Goal: Task Accomplishment & Management: Complete application form

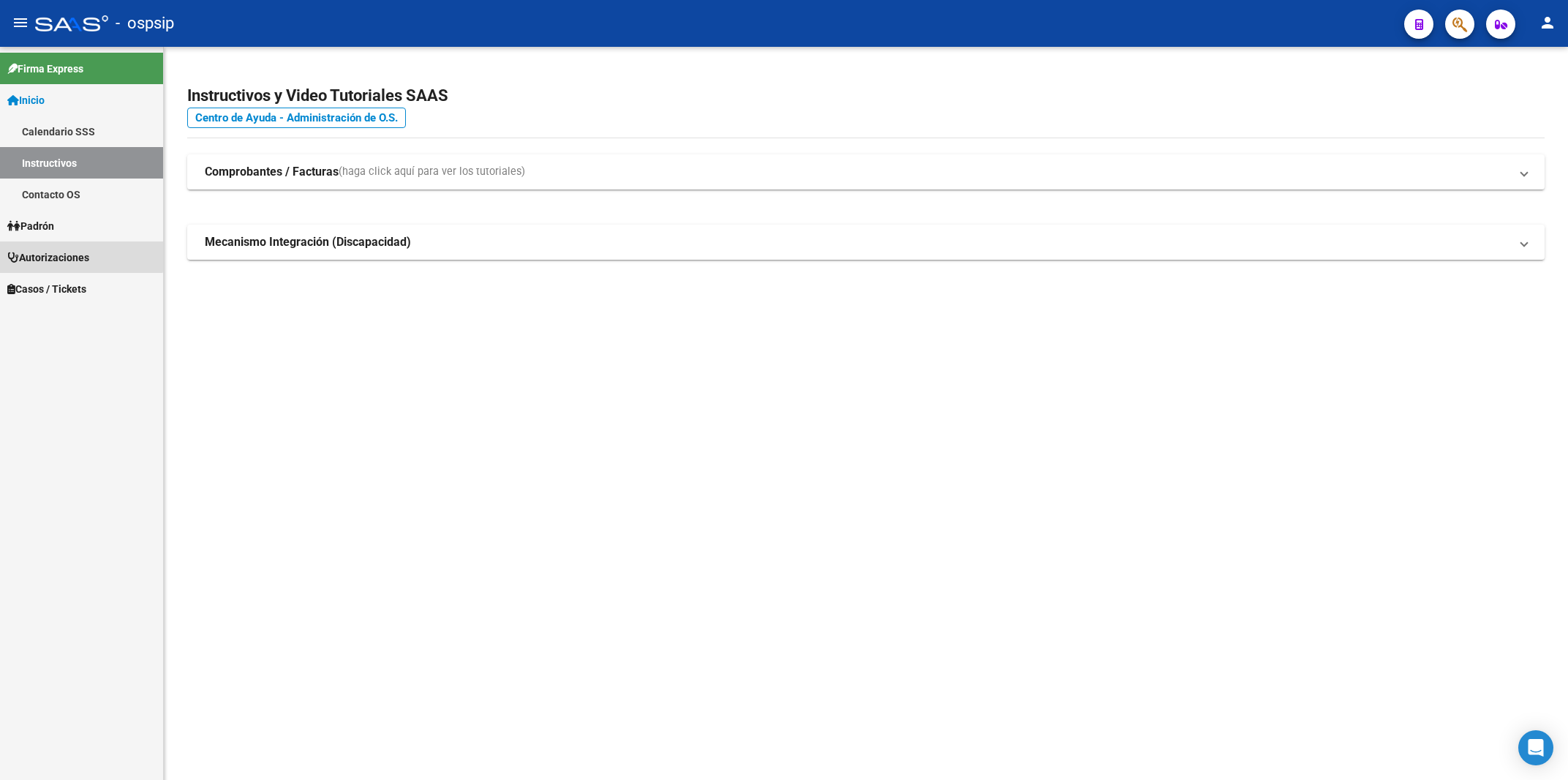
click at [61, 248] on link "Autorizaciones" at bounding box center [81, 256] width 163 height 31
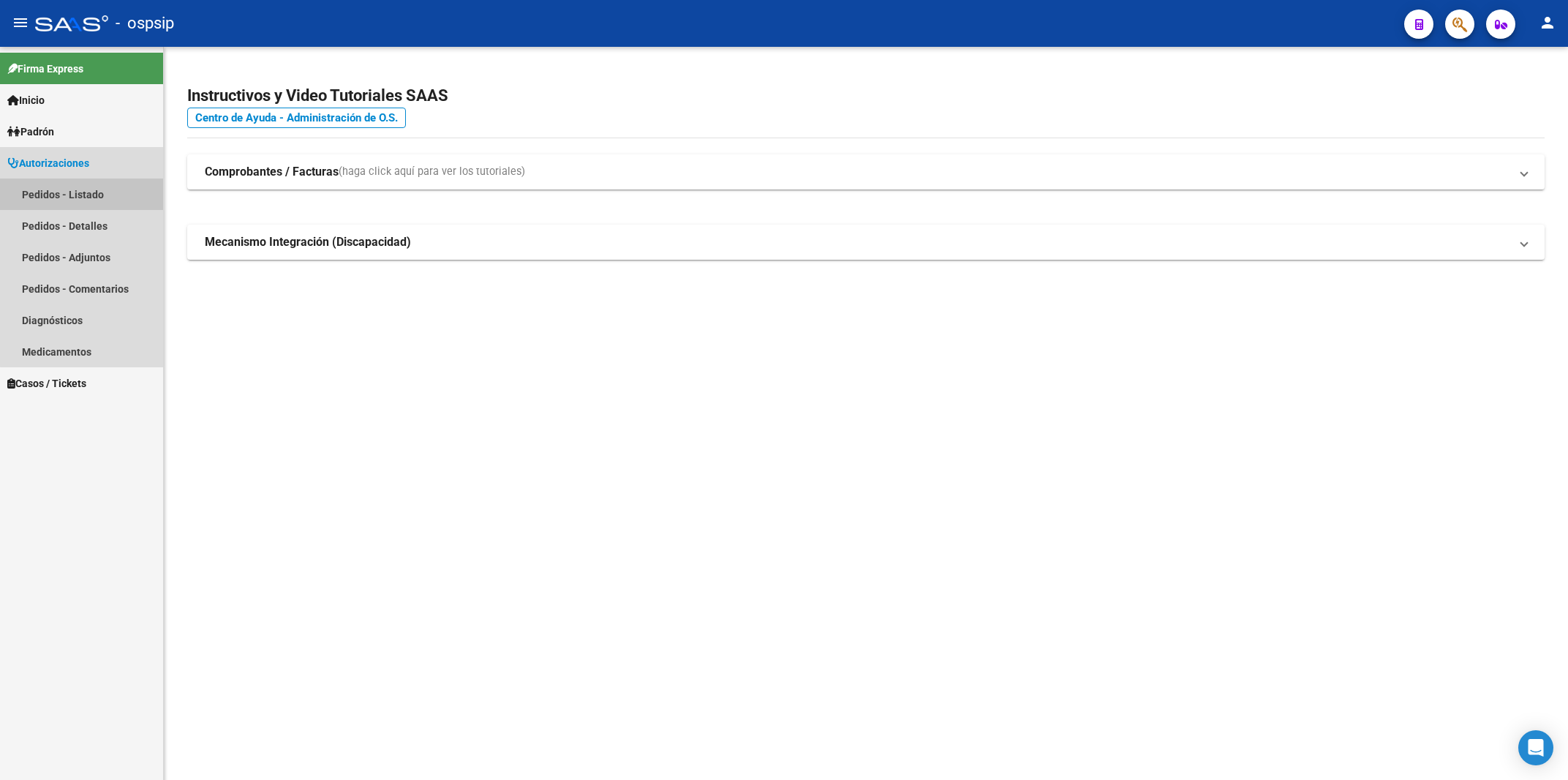
click at [107, 188] on link "Pedidos - Listado" at bounding box center [81, 194] width 163 height 31
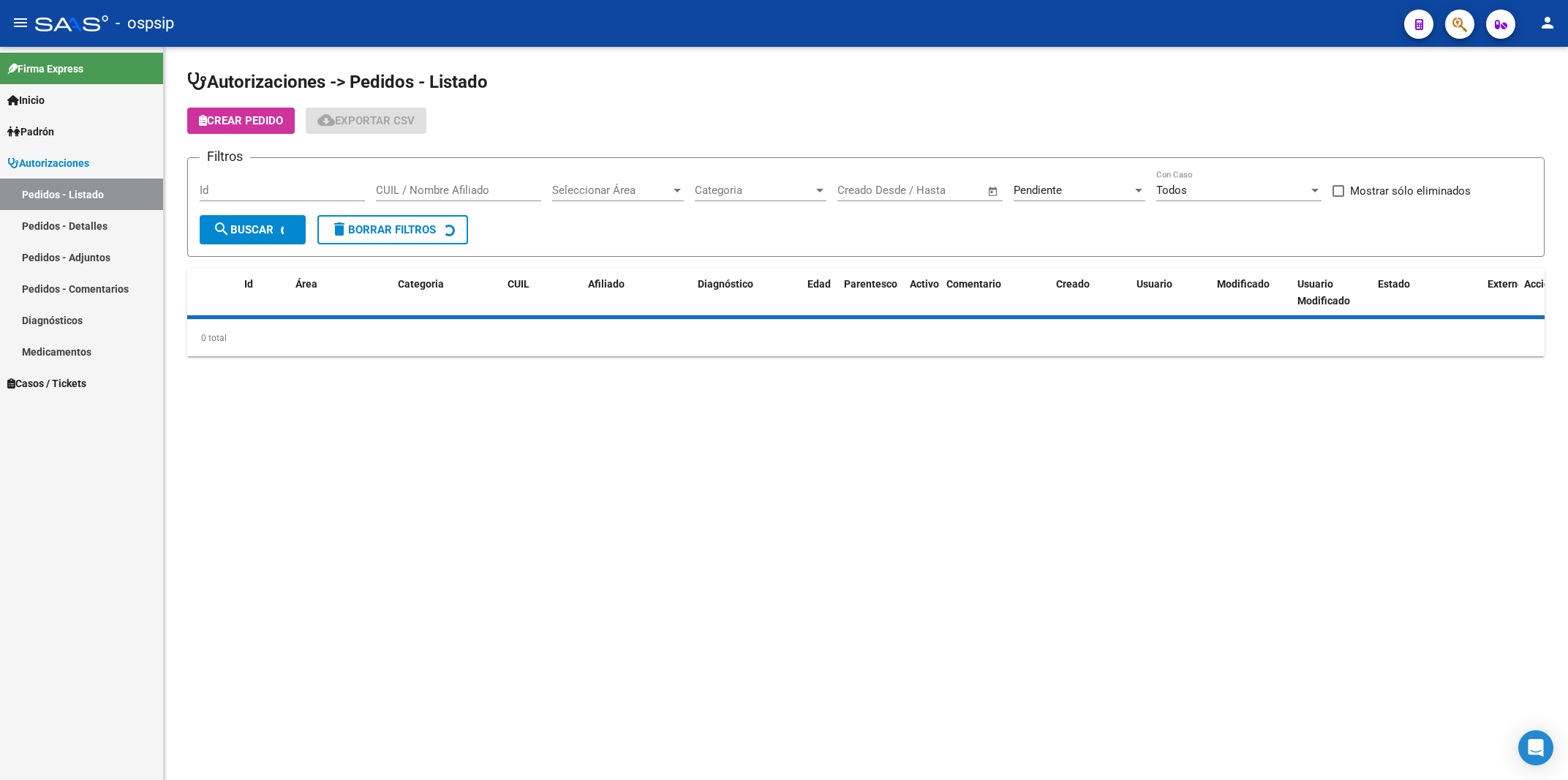
click at [264, 185] on input "Id" at bounding box center [282, 190] width 165 height 13
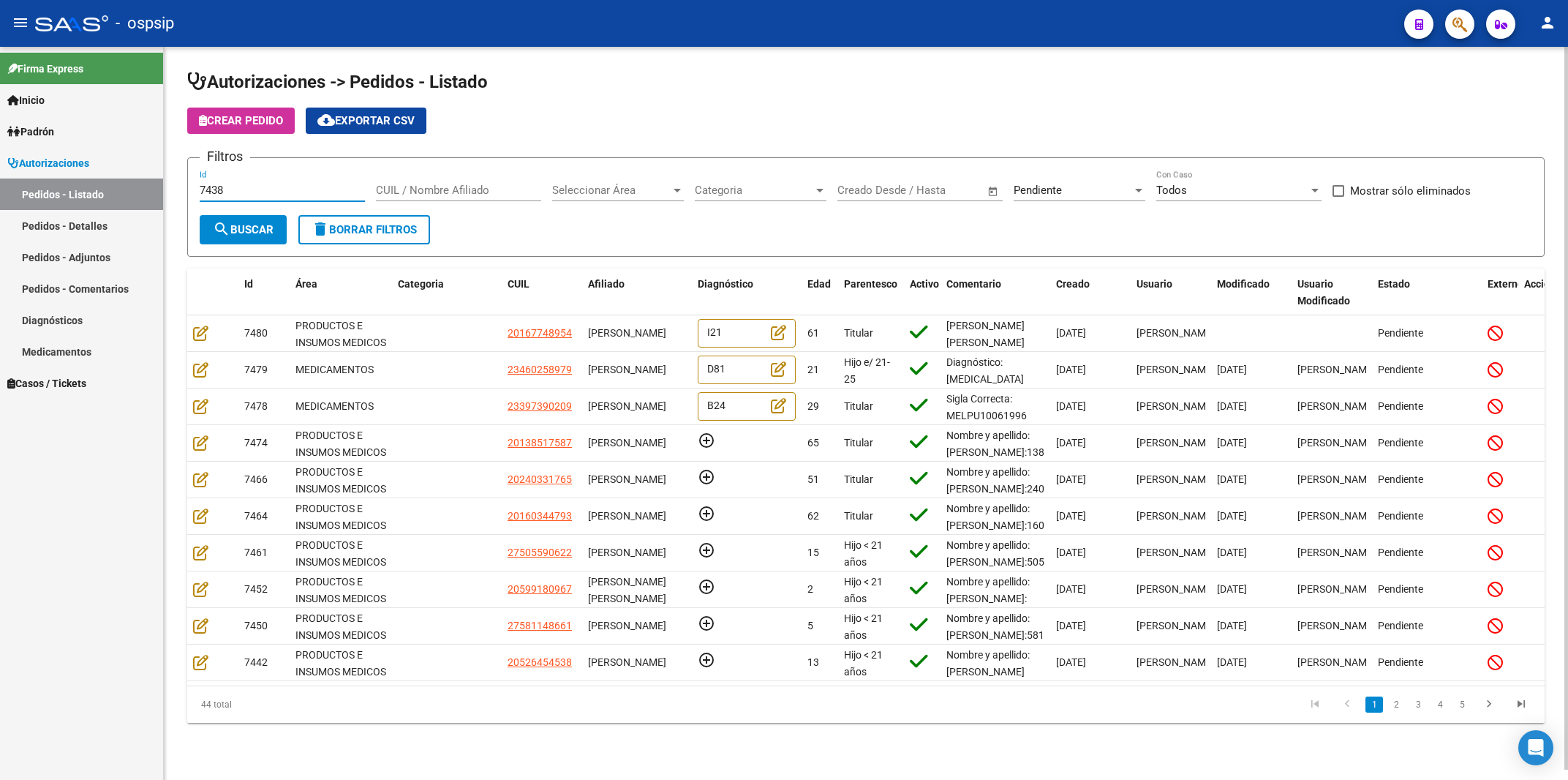
type input "7438"
click at [1080, 190] on div "Pendiente" at bounding box center [1073, 190] width 119 height 13
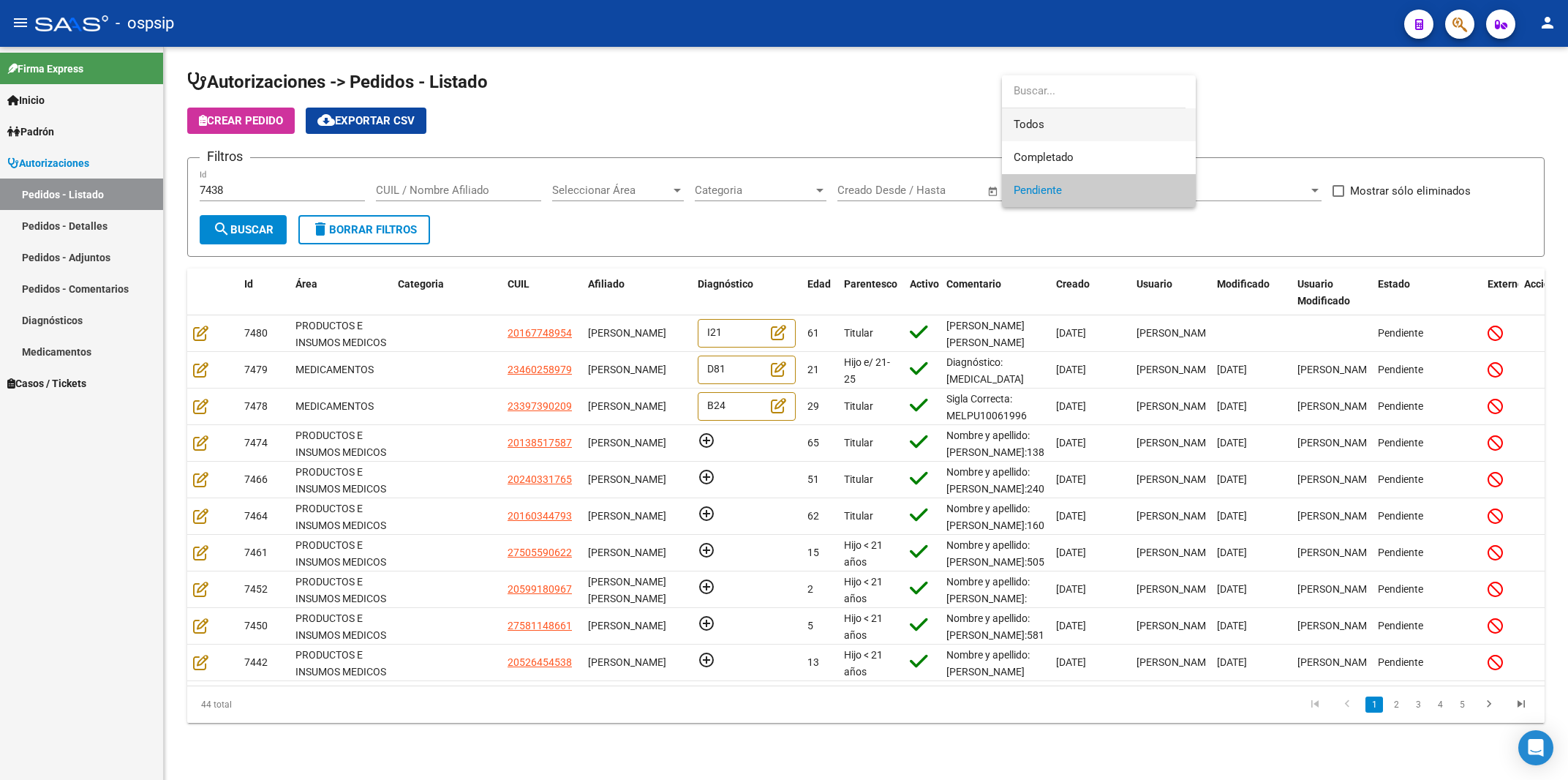
click at [1032, 120] on span "Todos" at bounding box center [1099, 124] width 170 height 33
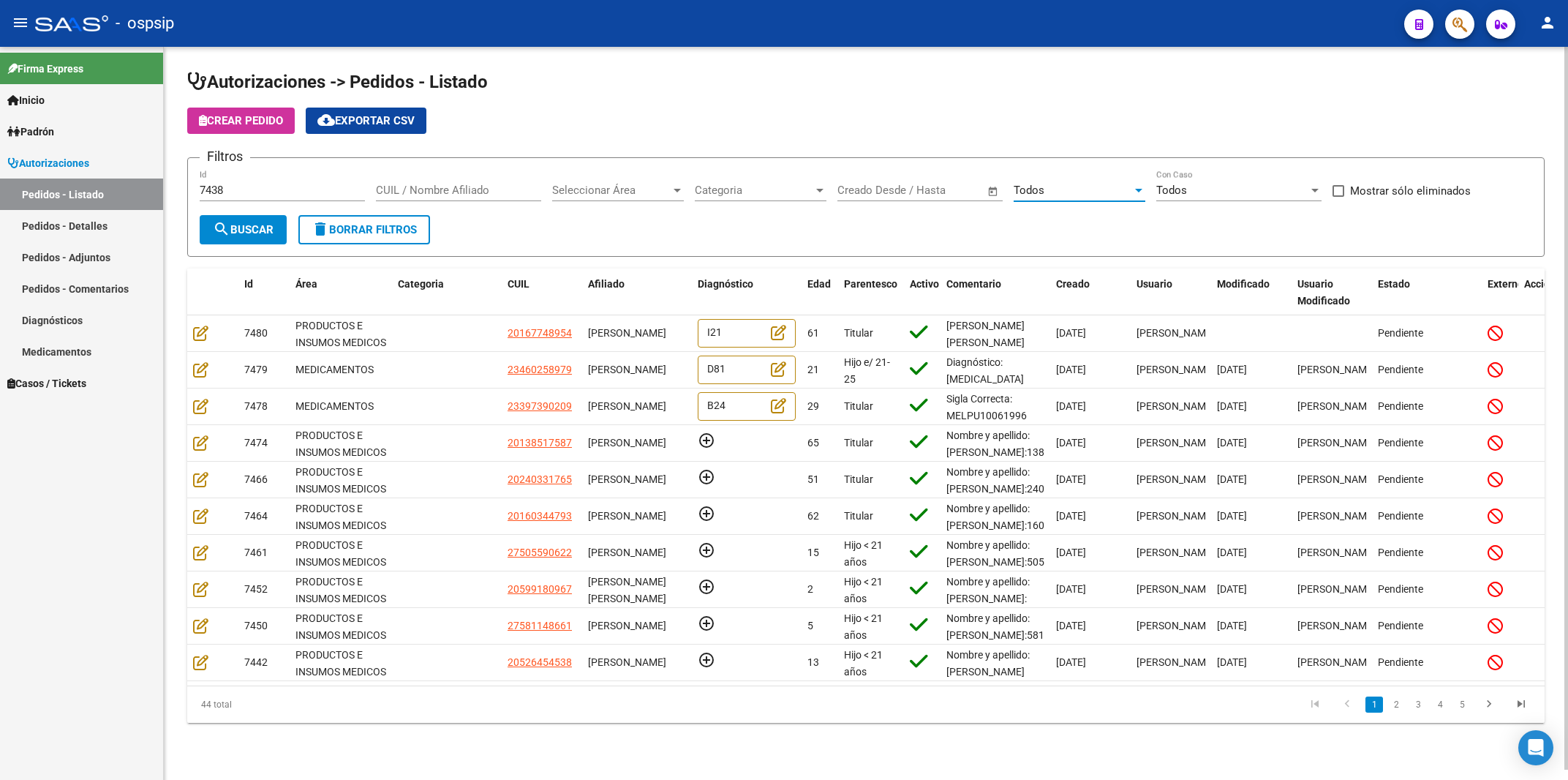
click at [231, 227] on span "search Buscar" at bounding box center [243, 229] width 61 height 13
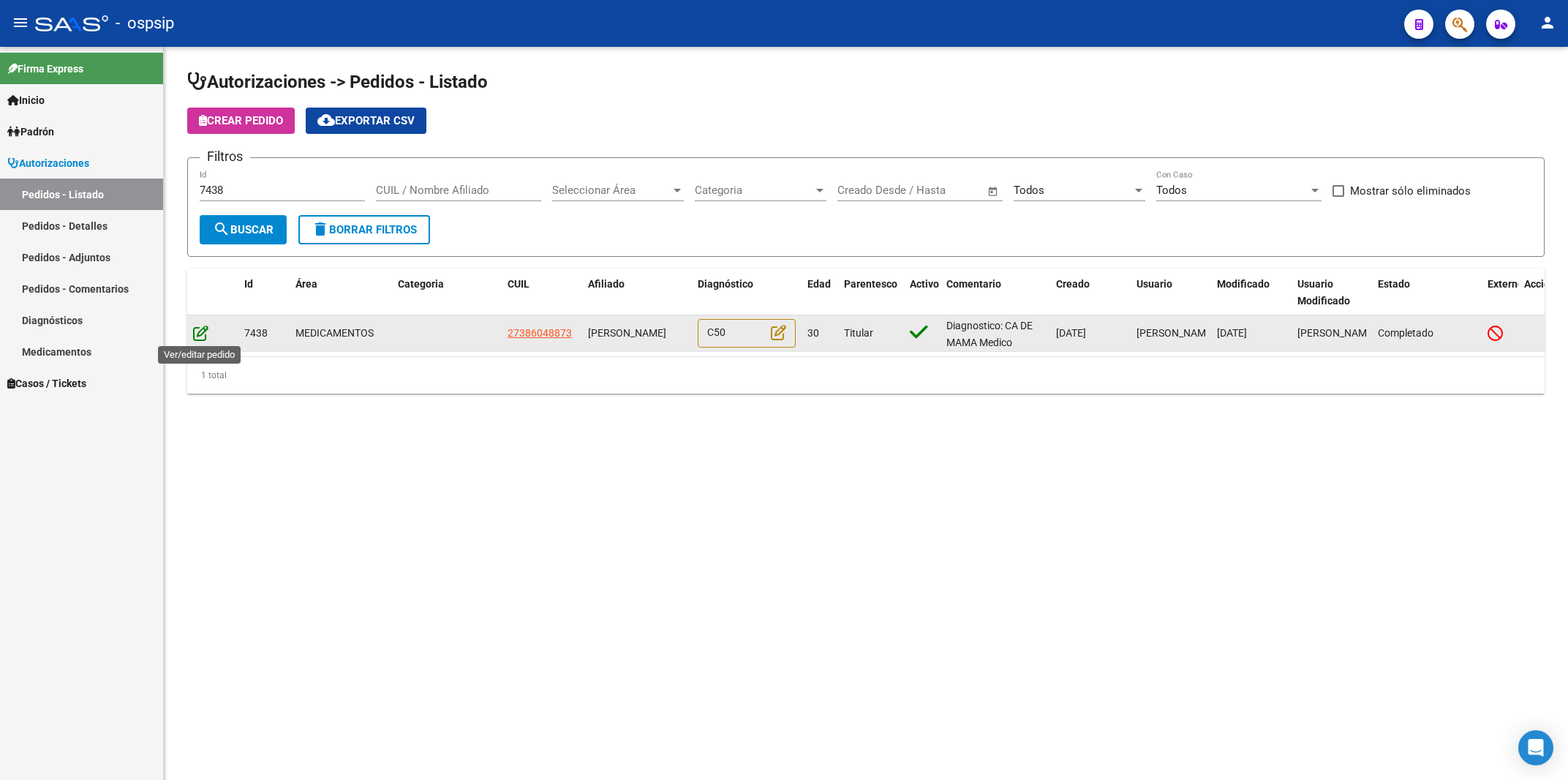
click at [196, 327] on icon at bounding box center [200, 333] width 15 height 16
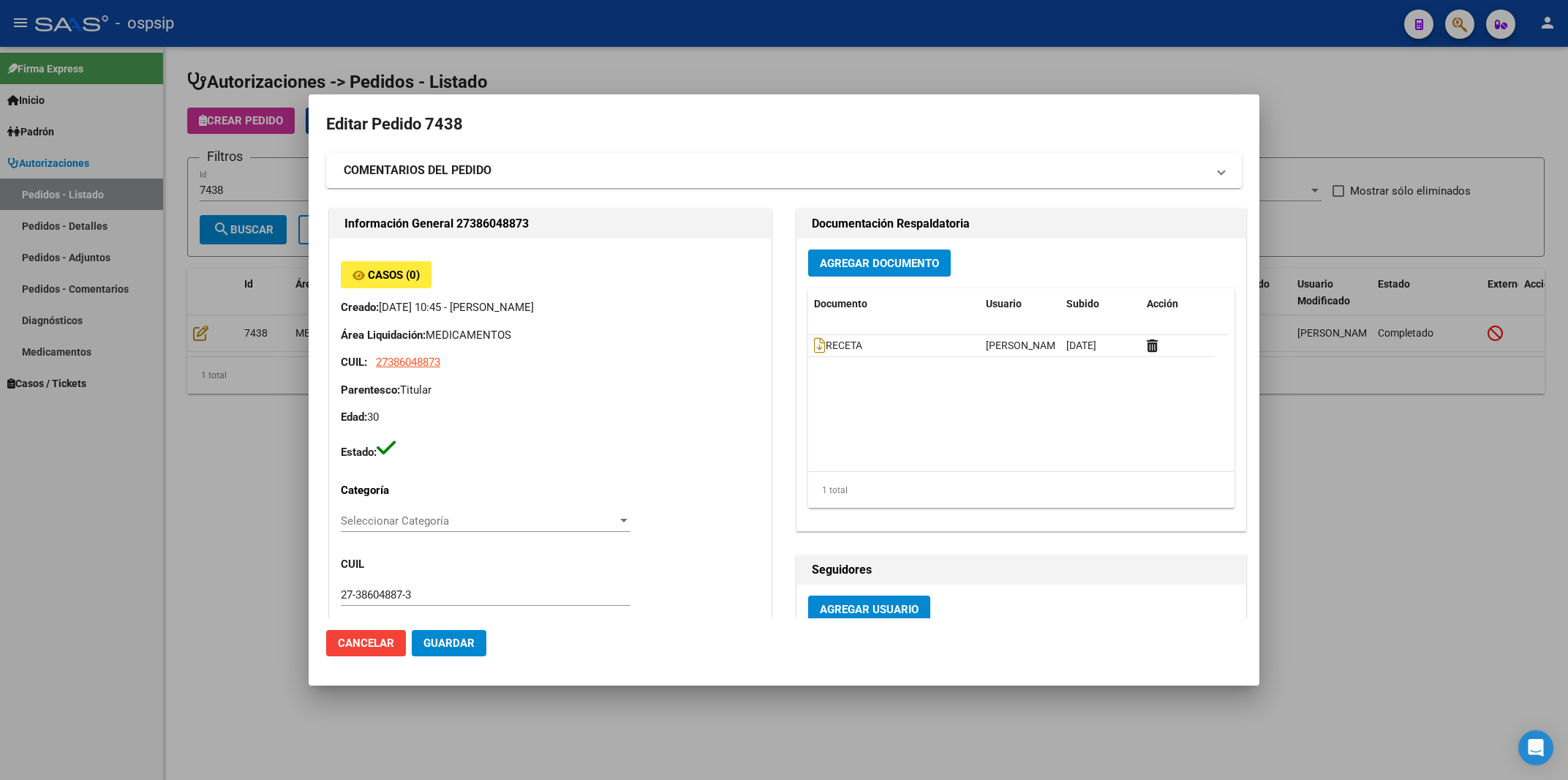
type input "Buenos Aires, [PERSON_NAME], [PERSON_NAME] 2818, Piso: 0, Departamento: 0"
click at [509, 163] on mat-panel-title "COMENTARIOS DEL PEDIDO" at bounding box center [775, 170] width 863 height 18
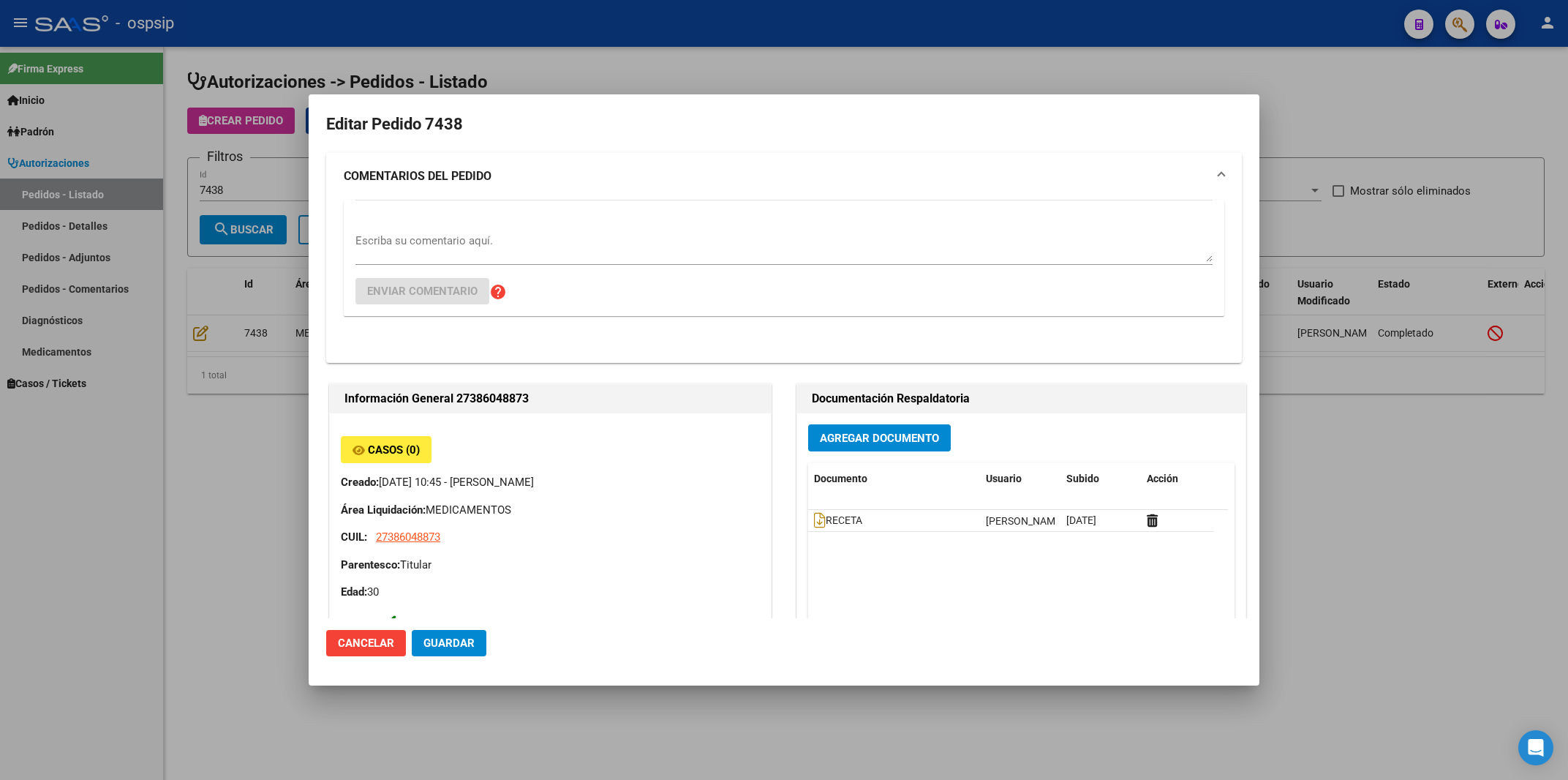
click at [407, 225] on div "Escriba su comentario aquí. Enviar comentario help" at bounding box center [784, 258] width 858 height 116
click at [403, 237] on textarea "Escriba su comentario aquí." at bounding box center [784, 247] width 858 height 29
paste textarea "1163956480"
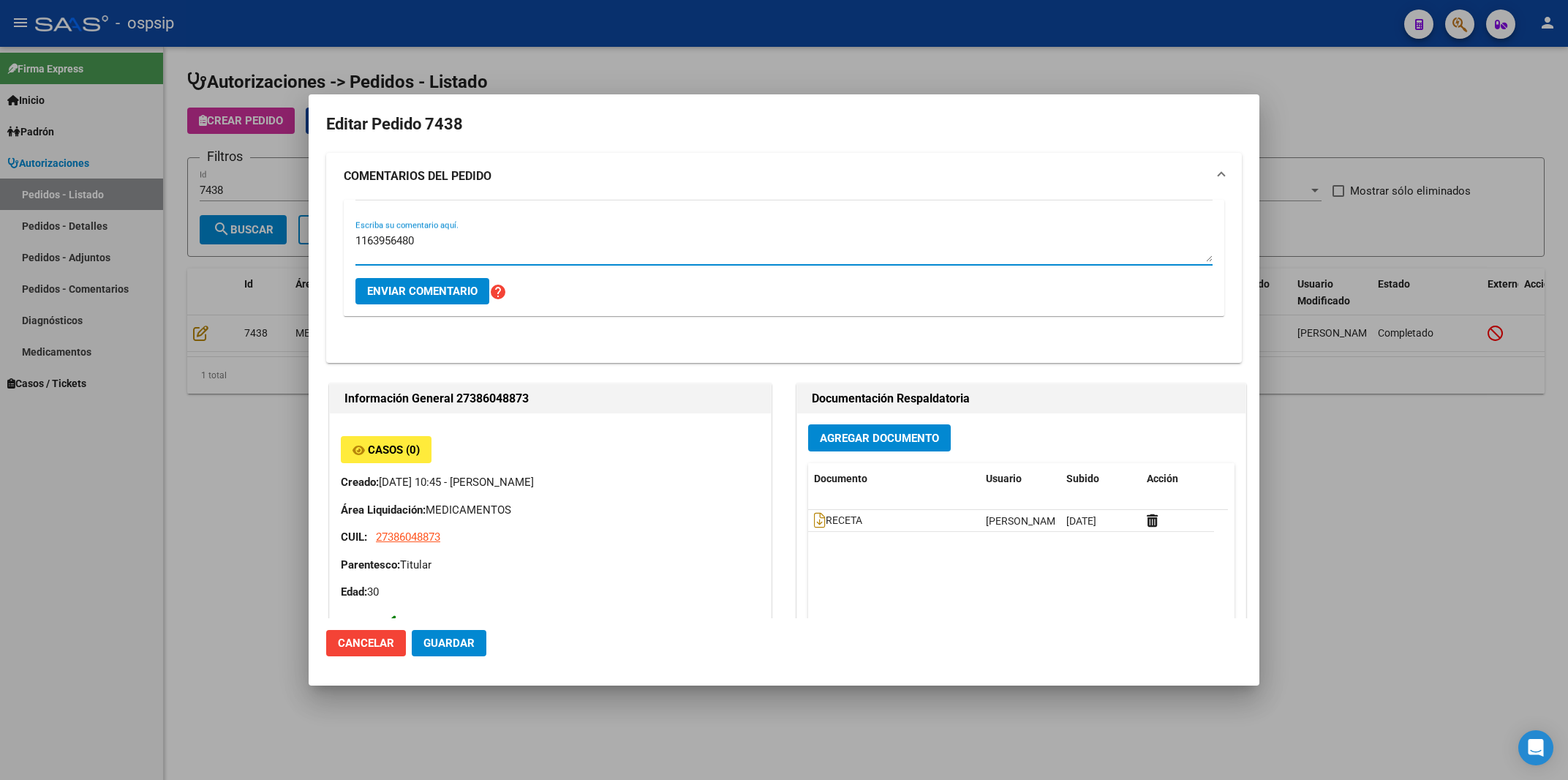
click at [357, 238] on textarea "1163956480" at bounding box center [784, 247] width 858 height 29
click at [415, 240] on textarea "[MEDICAL_DATA] TELEFONO DE CONTACTO POR ROBO [PHONE_NUMBER]" at bounding box center [784, 247] width 858 height 29
drag, startPoint x: 663, startPoint y: 236, endPoint x: 352, endPoint y: 251, distance: 311.4
click at [355, 251] on textarea "[MEDICAL_DATA] TELÉFONO DE CONTACTO POR ROBO [PHONE_NUMBER]" at bounding box center [784, 247] width 858 height 29
type textarea "[MEDICAL_DATA] TELÉFONO DE CONTACTO POR ROBO [PHONE_NUMBER]"
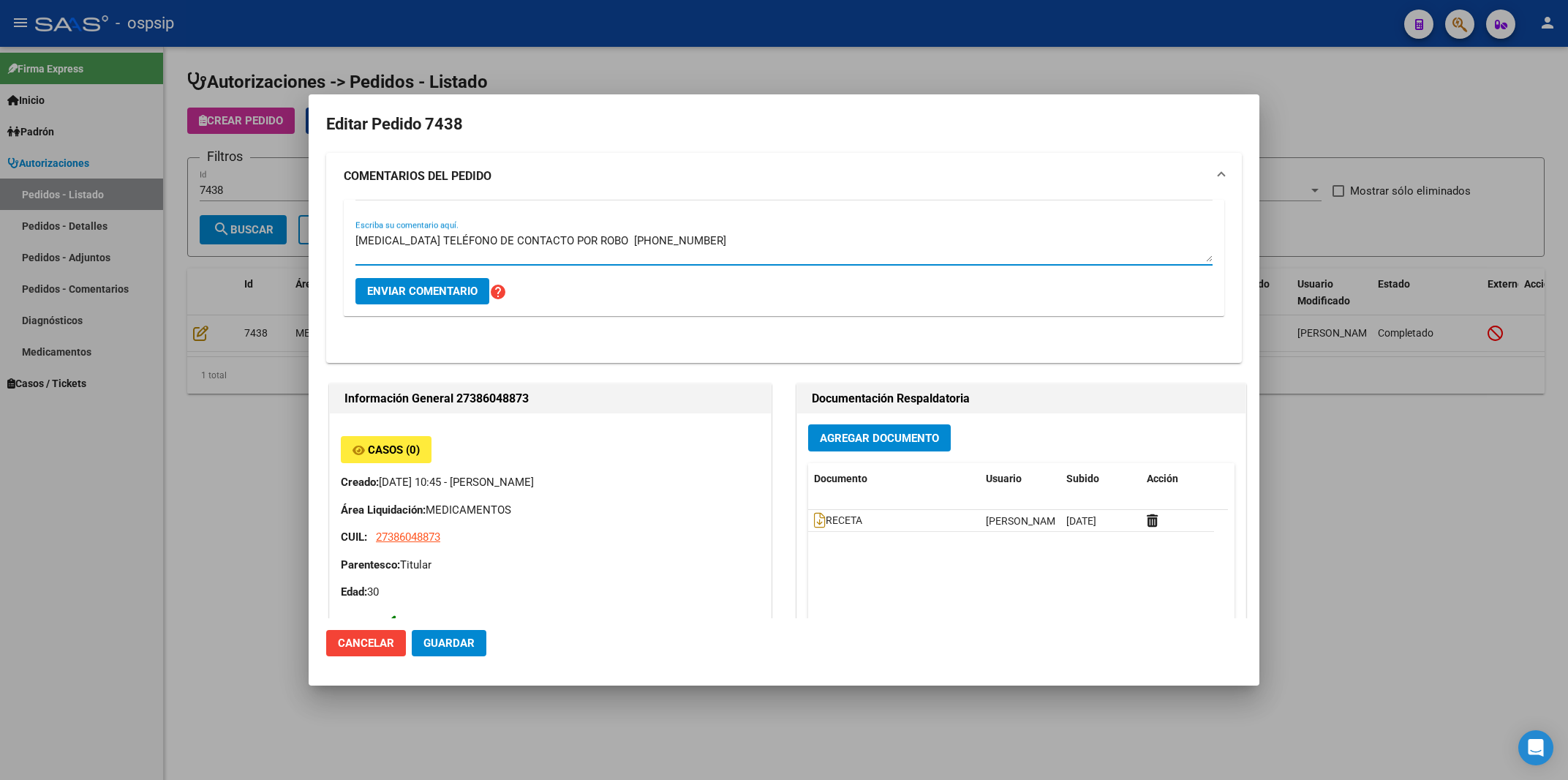
click at [405, 289] on span "Enviar comentario" at bounding box center [422, 291] width 111 height 13
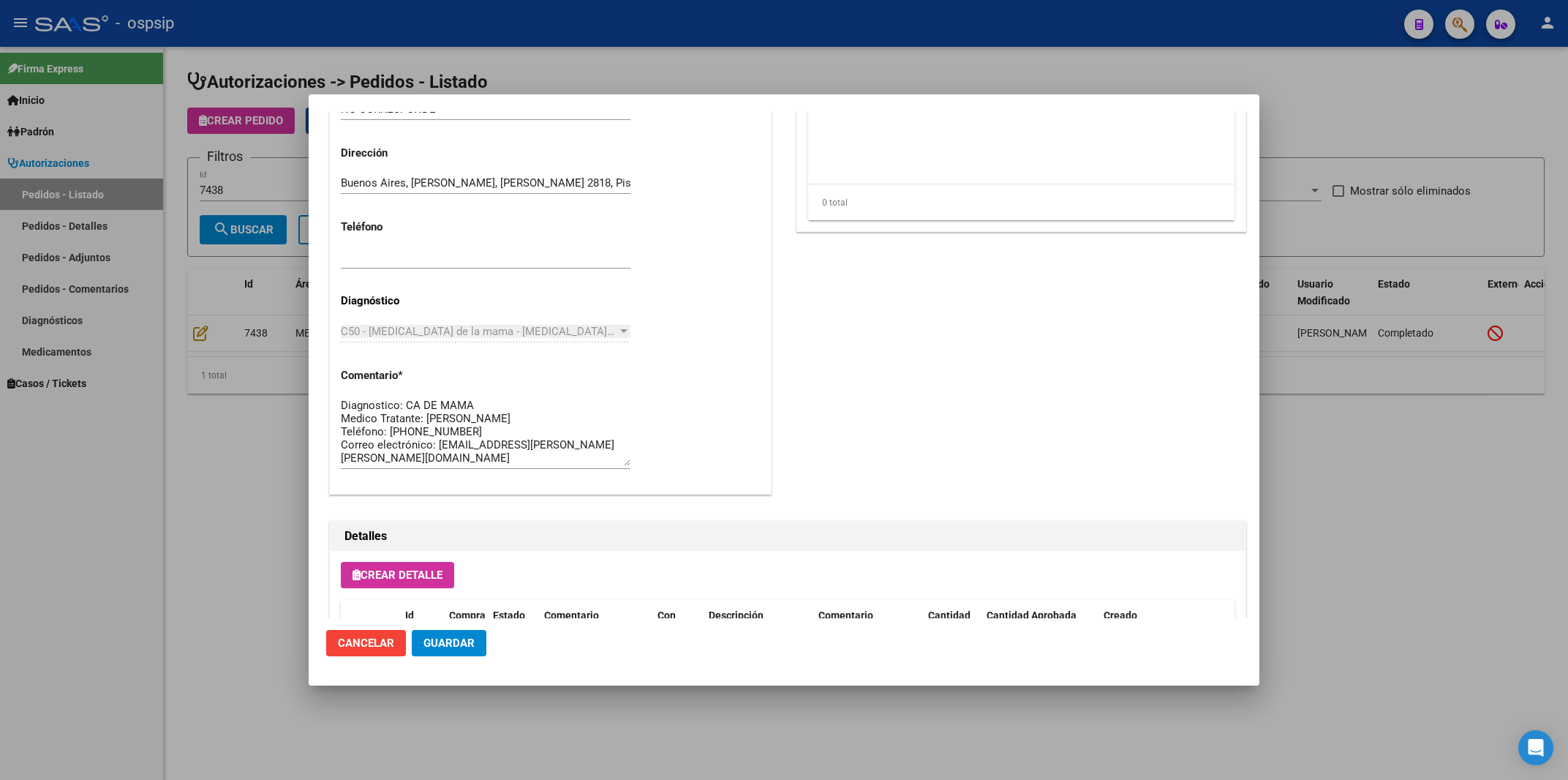
scroll to position [1097, 0]
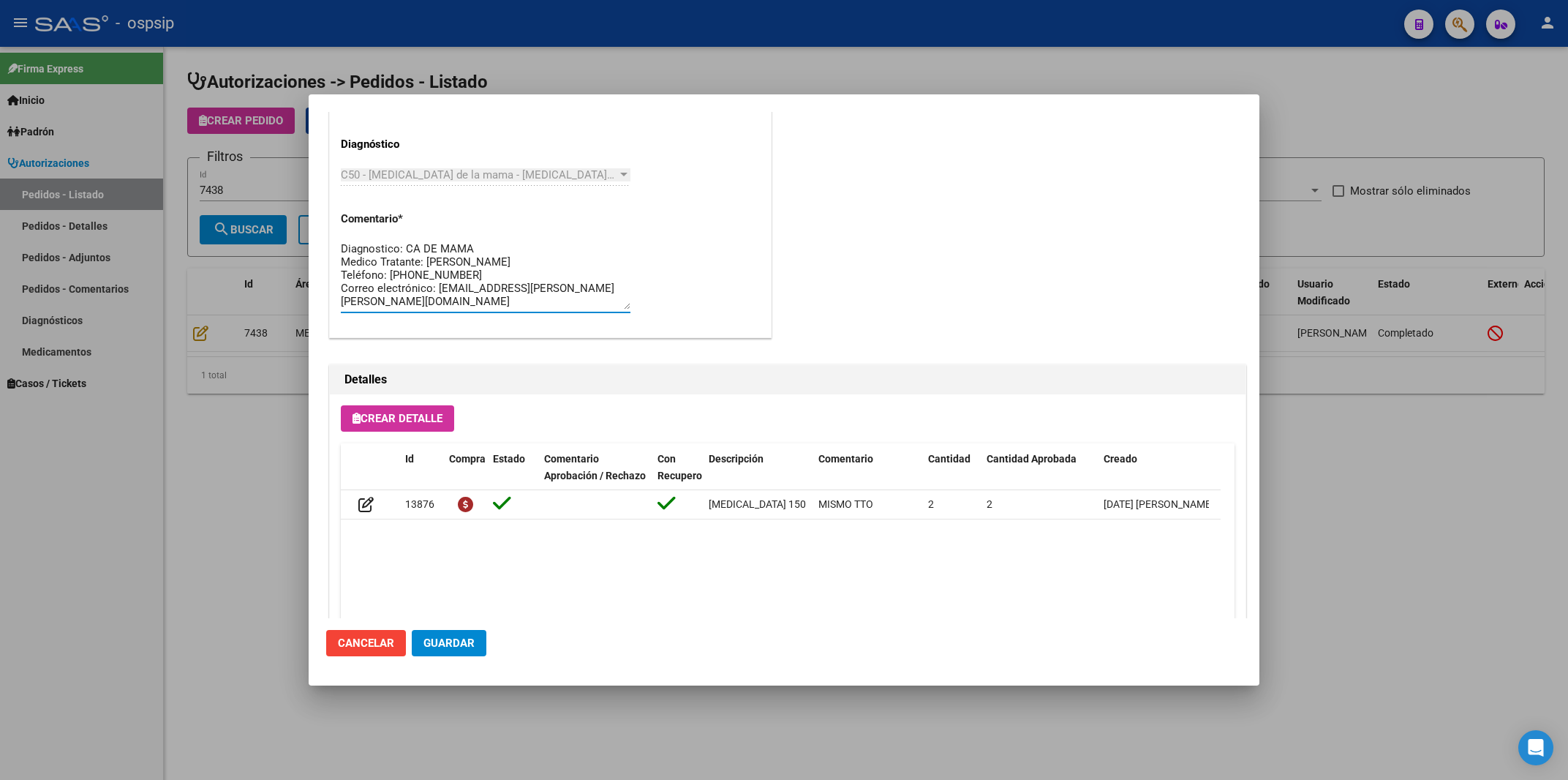
click at [474, 278] on textarea "Diagnostico: CA DE MAMA Medico Tratante: [PERSON_NAME] Teléfono: [PHONE_NUMBER]…" at bounding box center [485, 275] width 290 height 69
paste textarea "[MEDICAL_DATA] TELÉFONO DE CONTACTO POR ROBO [PHONE_NUMBER]"
click at [475, 286] on textarea "Diagnostico: CA DE MAMA Medico Tratante: [PERSON_NAME] Teléfono: [PHONE_NUMBER]…" at bounding box center [485, 275] width 290 height 69
click at [453, 285] on textarea "Diagnostico: CA DE MAMA Medico Tratante: [PERSON_NAME] Teléfono: [PHONE_NUMBER]…" at bounding box center [485, 275] width 290 height 69
type textarea "Diagnostico: CA DE MAMA Medico Tratante: [PERSON_NAME] Teléfono: [PHONE_NUMBER]…"
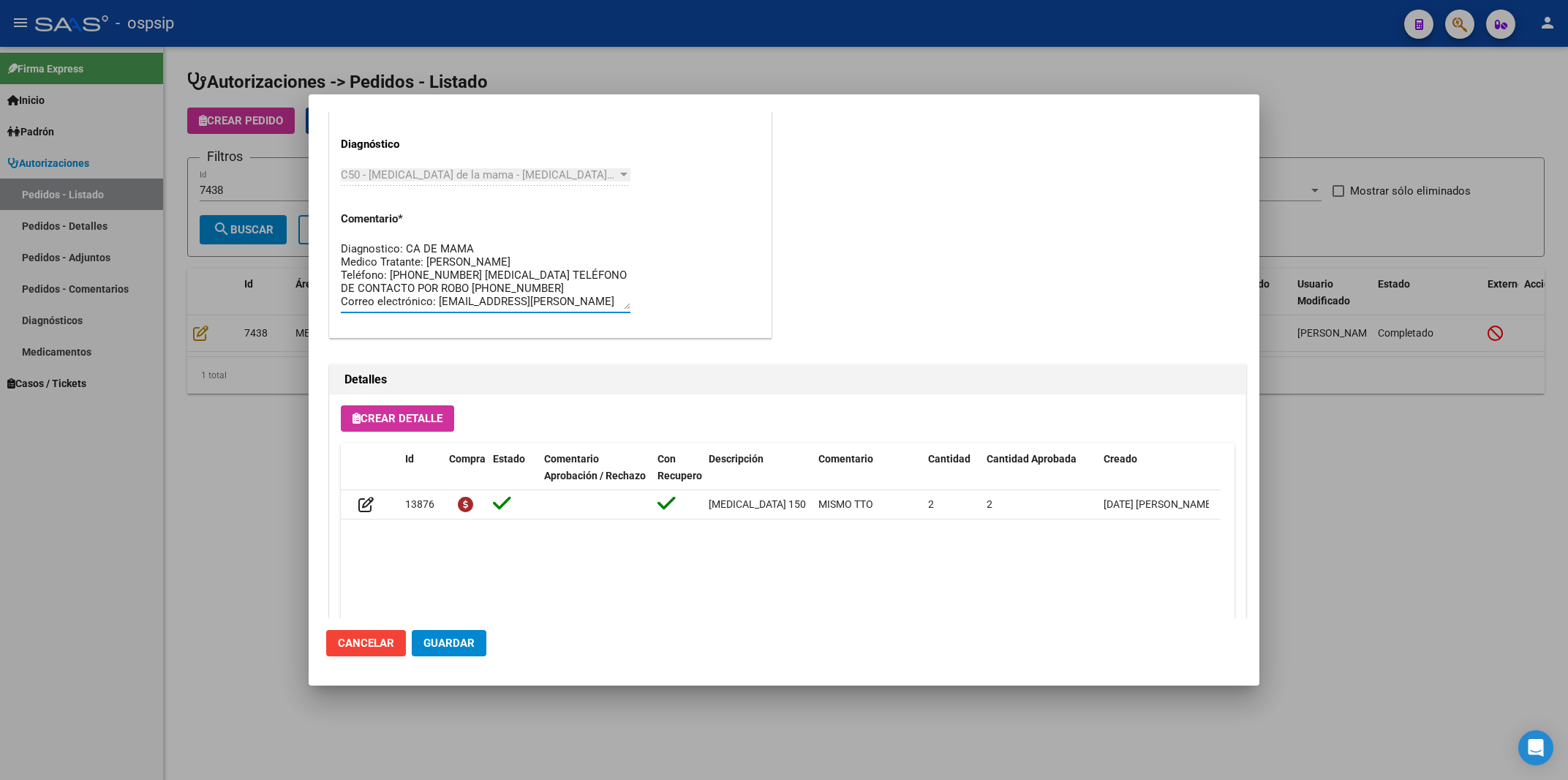
click at [449, 642] on span "Guardar" at bounding box center [449, 643] width 51 height 13
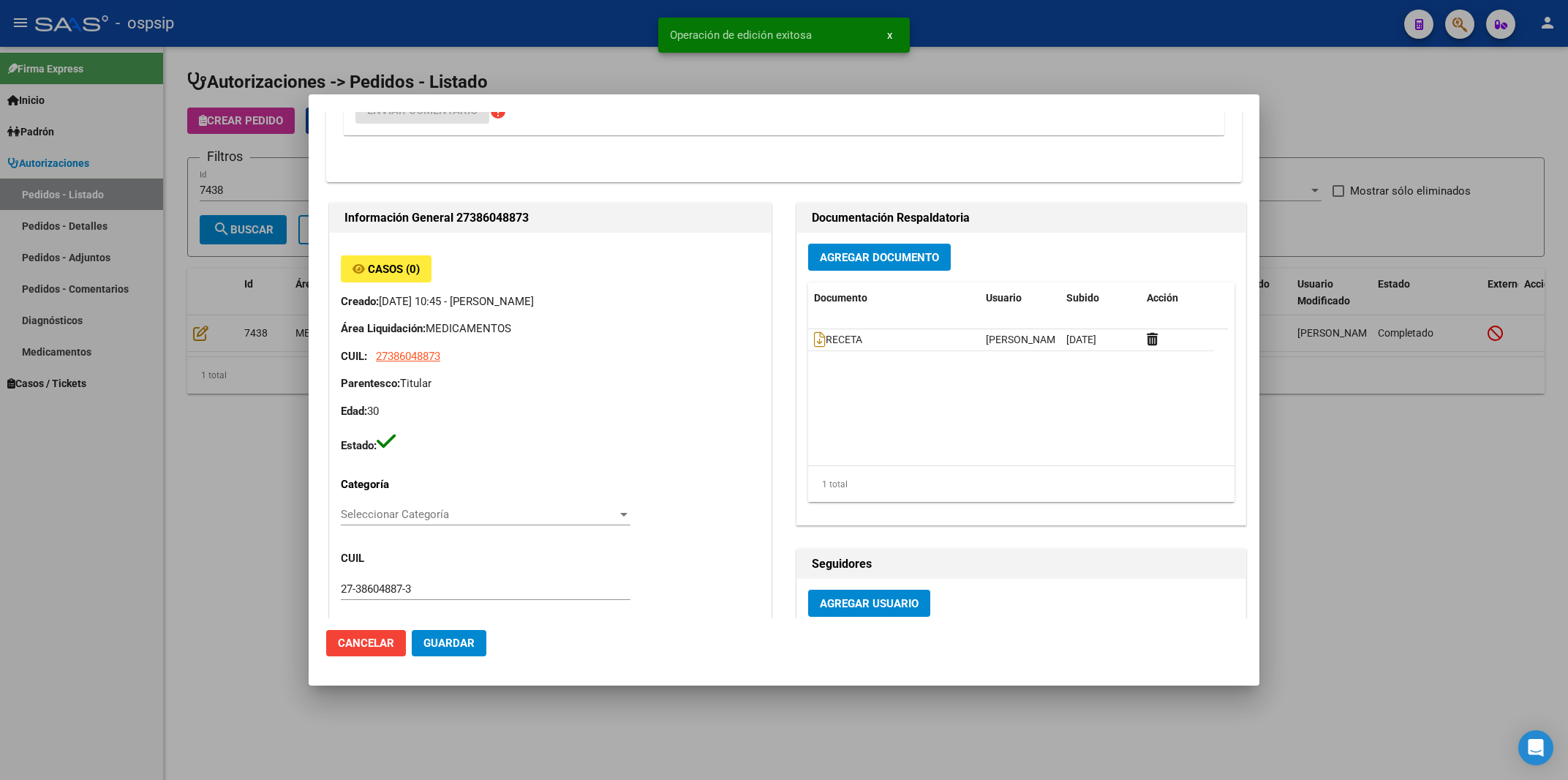
scroll to position [0, 0]
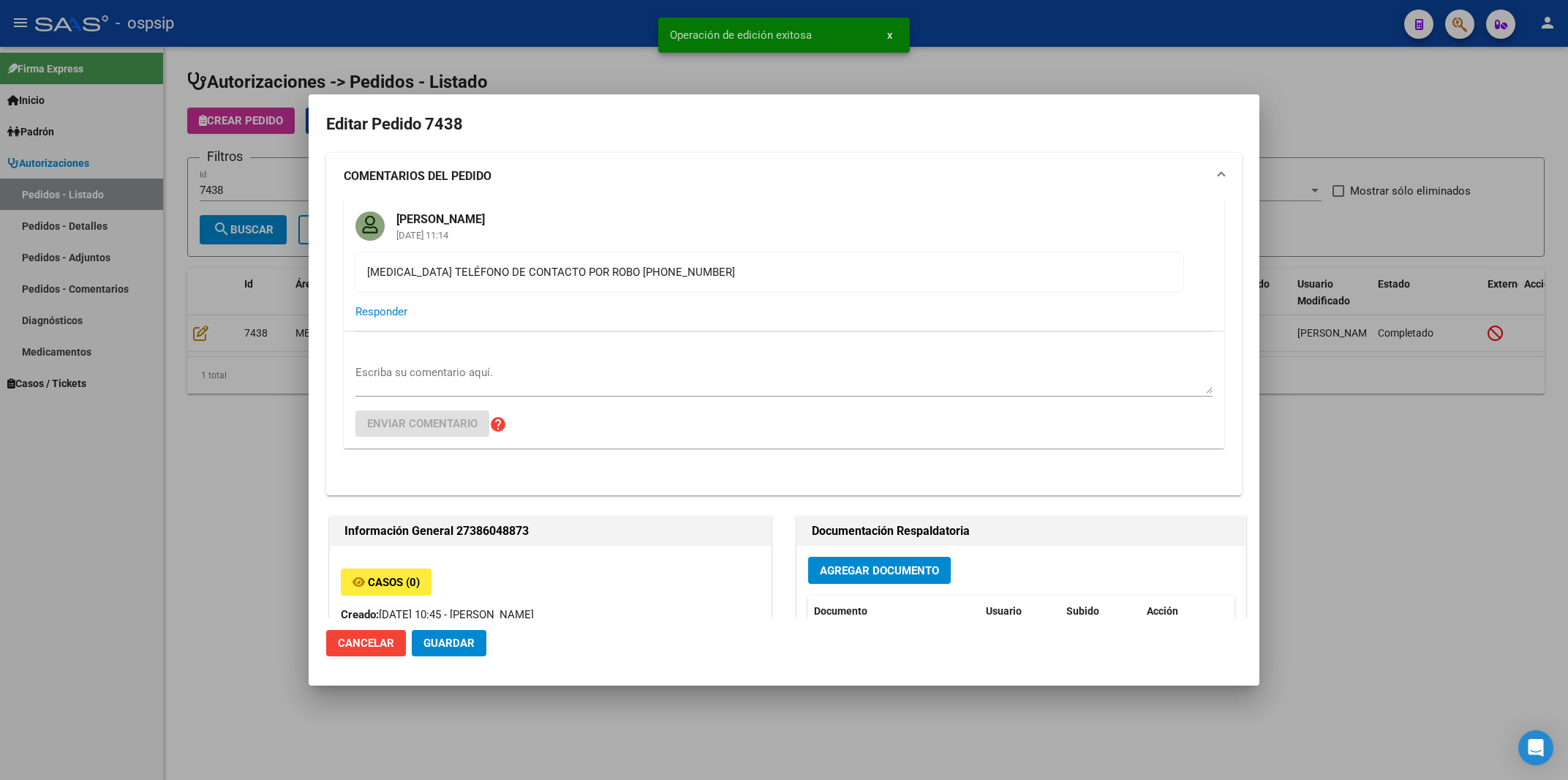
click at [1315, 77] on div at bounding box center [784, 390] width 1568 height 780
